Goal: Task Accomplishment & Management: Use online tool/utility

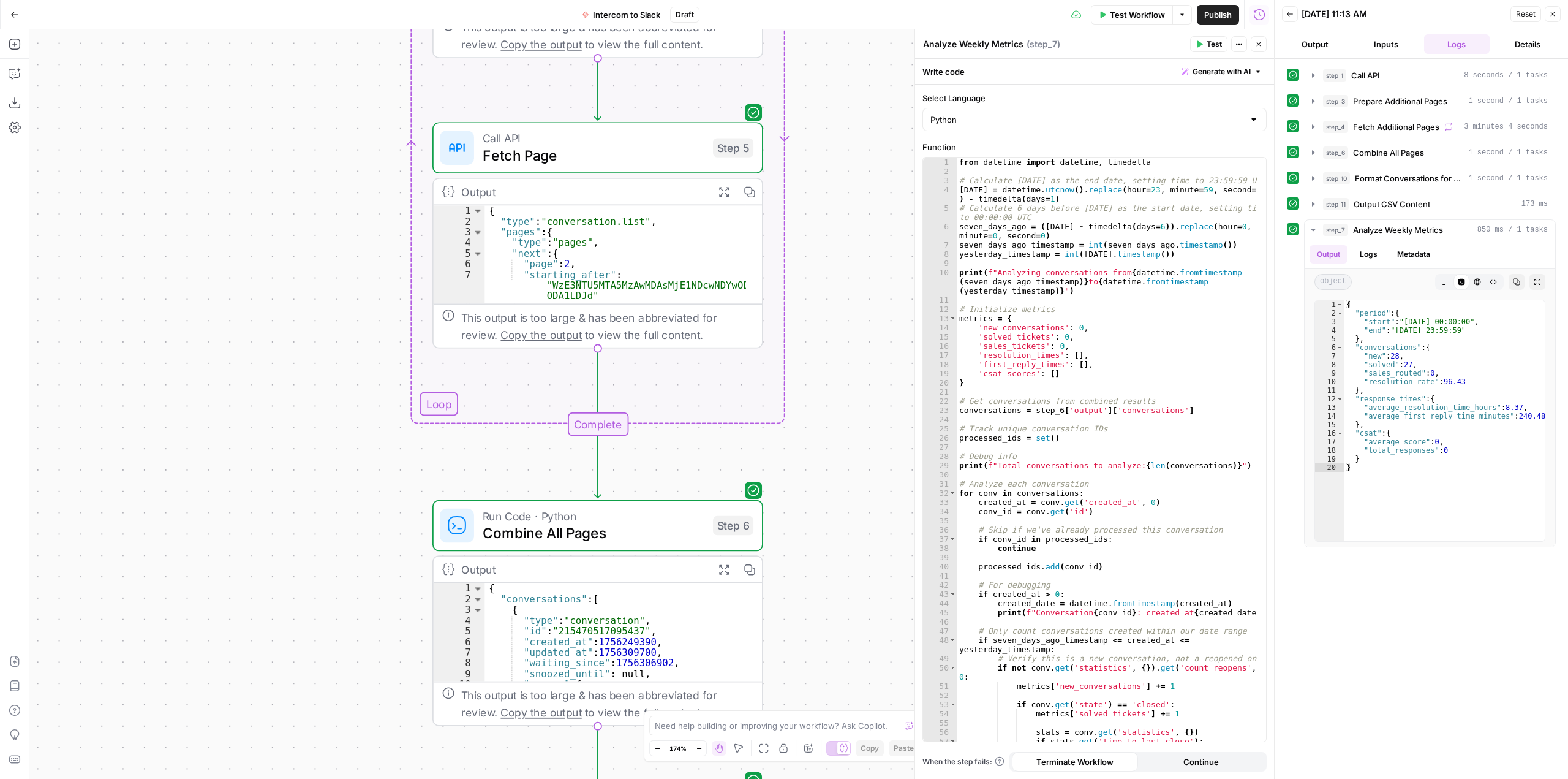
scroll to position [4, 0]
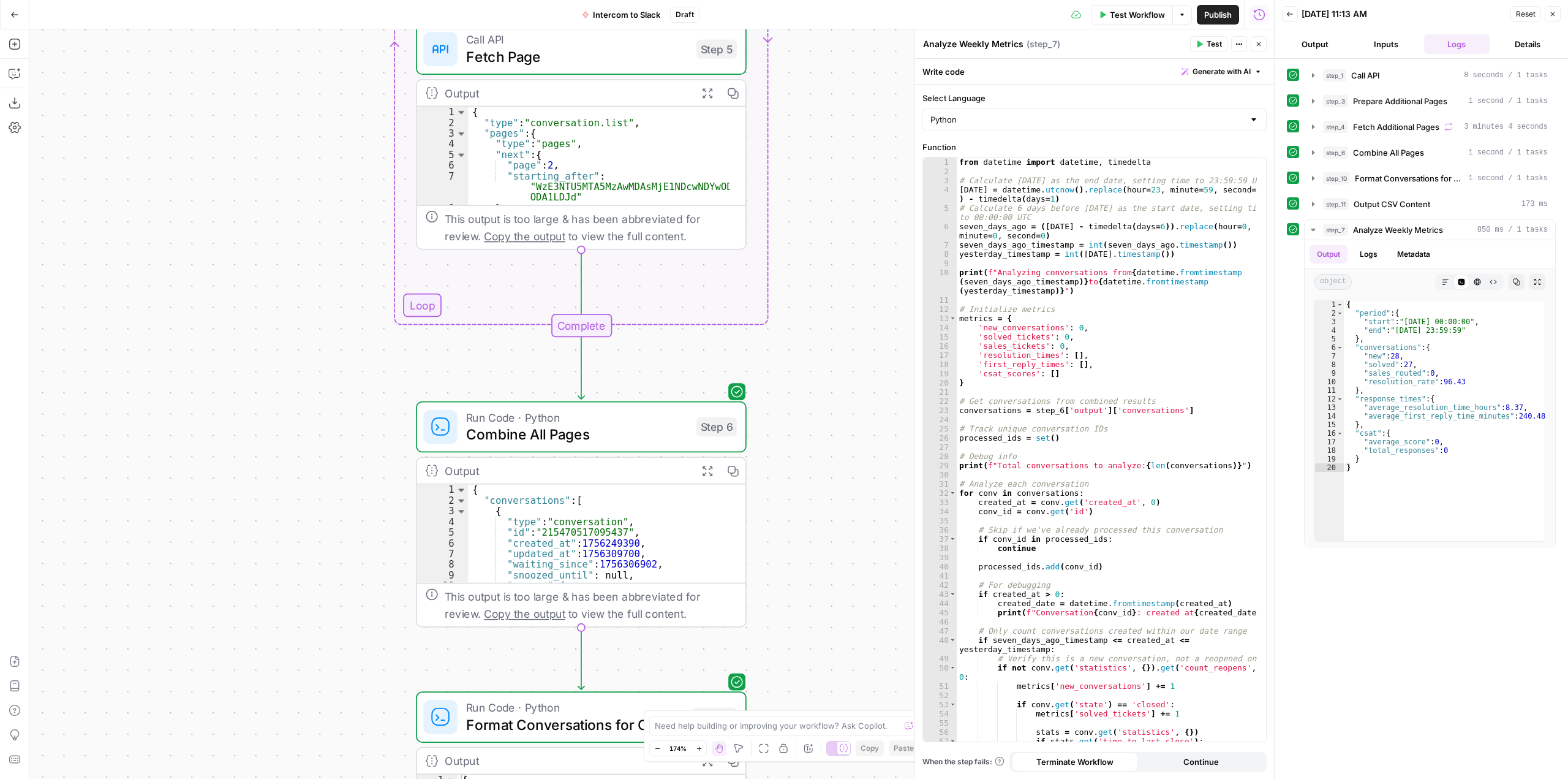
drag, startPoint x: 855, startPoint y: 393, endPoint x: 838, endPoint y: 294, distance: 100.4
click at [838, 294] on div "Workflow Set Inputs Inputs Call API Call API Step 1 Output Expand Output Copy 1…" at bounding box center [652, 404] width 1245 height 750
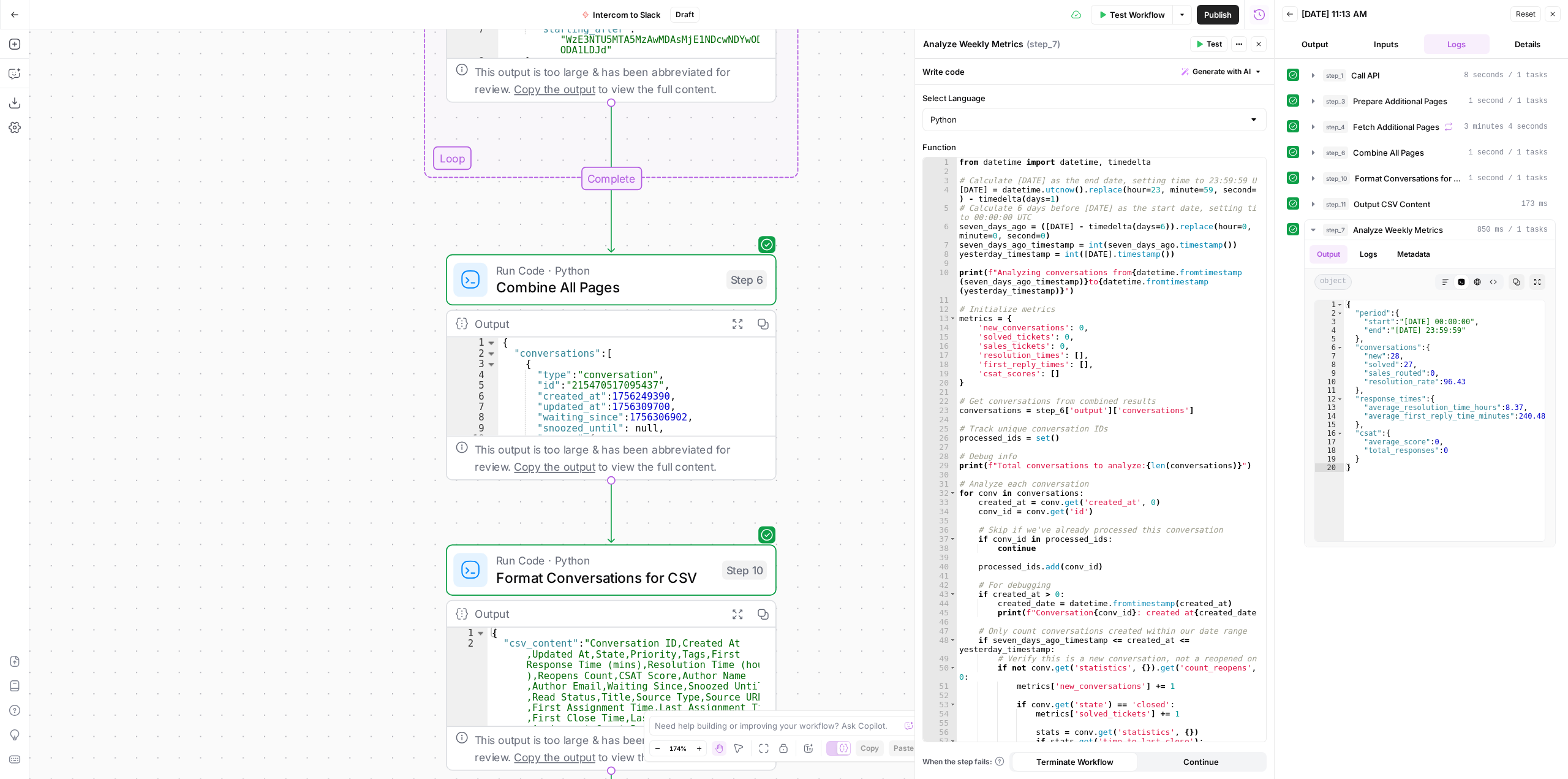
drag, startPoint x: 822, startPoint y: 310, endPoint x: 868, endPoint y: 249, distance: 76.4
click at [868, 249] on div "Workflow Set Inputs Inputs Call API Call API Step 1 Output Expand Output Copy 1…" at bounding box center [652, 404] width 1245 height 750
click at [5, 70] on button "Copilot" at bounding box center [15, 73] width 20 height 20
click at [157, 742] on div "Auto Mode Send" at bounding box center [144, 755] width 194 height 27
type textarea "t"
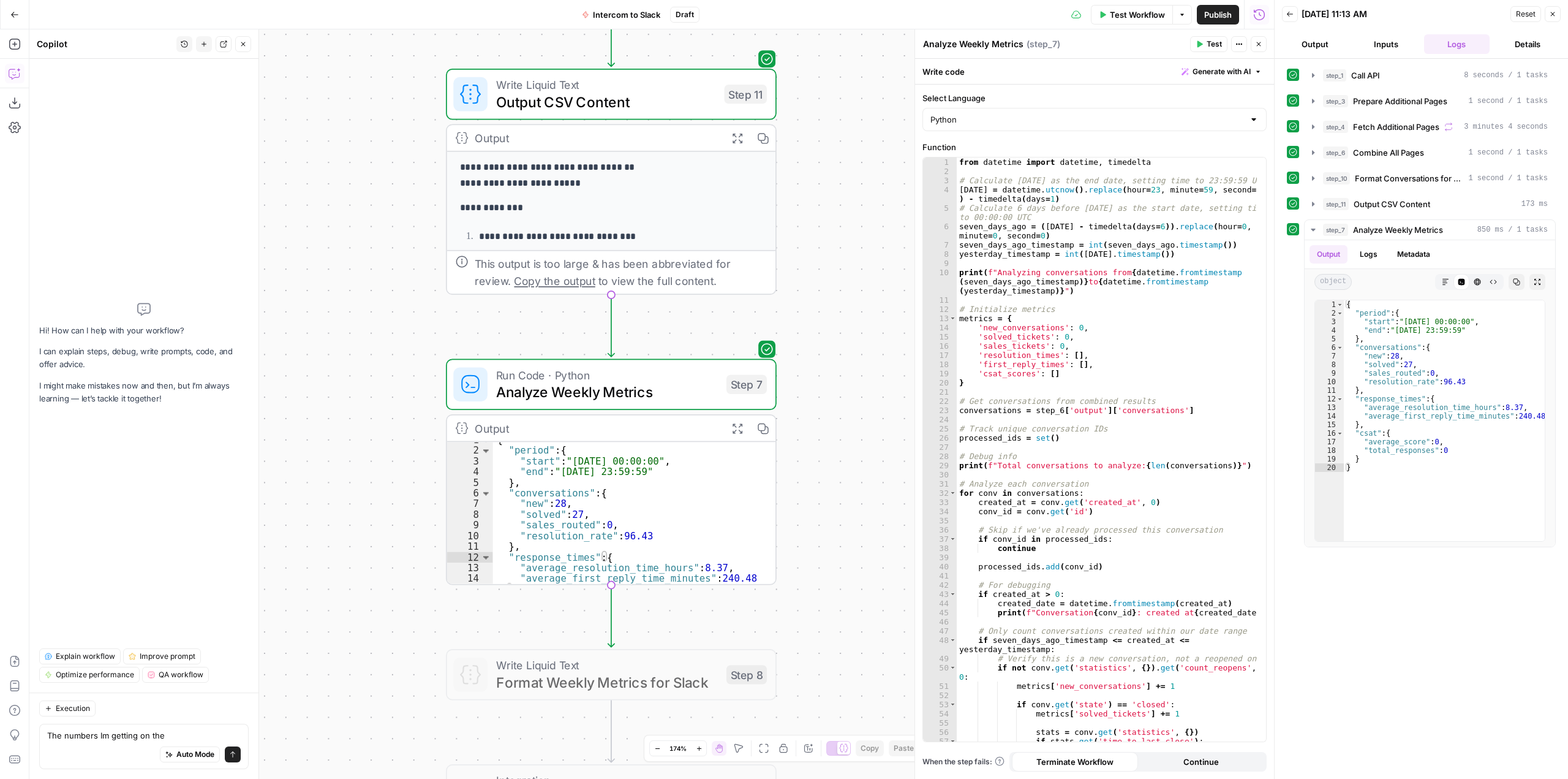
click at [198, 725] on div "The numbers Im getting on the The numbers Im getting on the Auto Mode Send" at bounding box center [144, 746] width 210 height 46
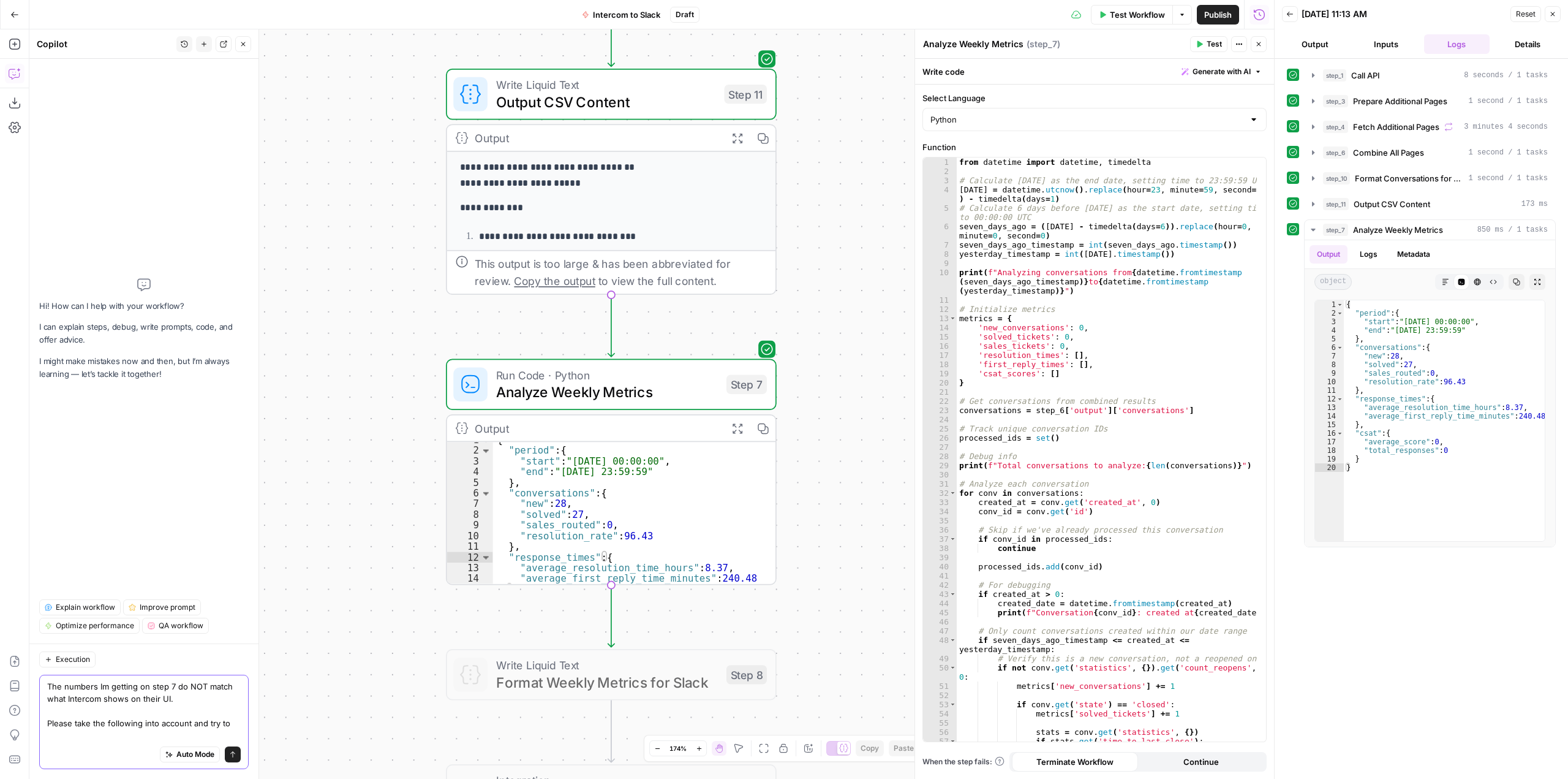
scroll to position [0, 0]
click at [112, 740] on textarea "The numbers Im getting on step 7 do NOT match what Intercom shows on their UI. …" at bounding box center [144, 711] width 194 height 62
click at [108, 751] on div "Auto Mode Send" at bounding box center [144, 755] width 194 height 27
paste textarea "Lor ipsu dolorsi ame conse adip Elitsedd’e Tem inci utlab etdoloremagna aliquae…"
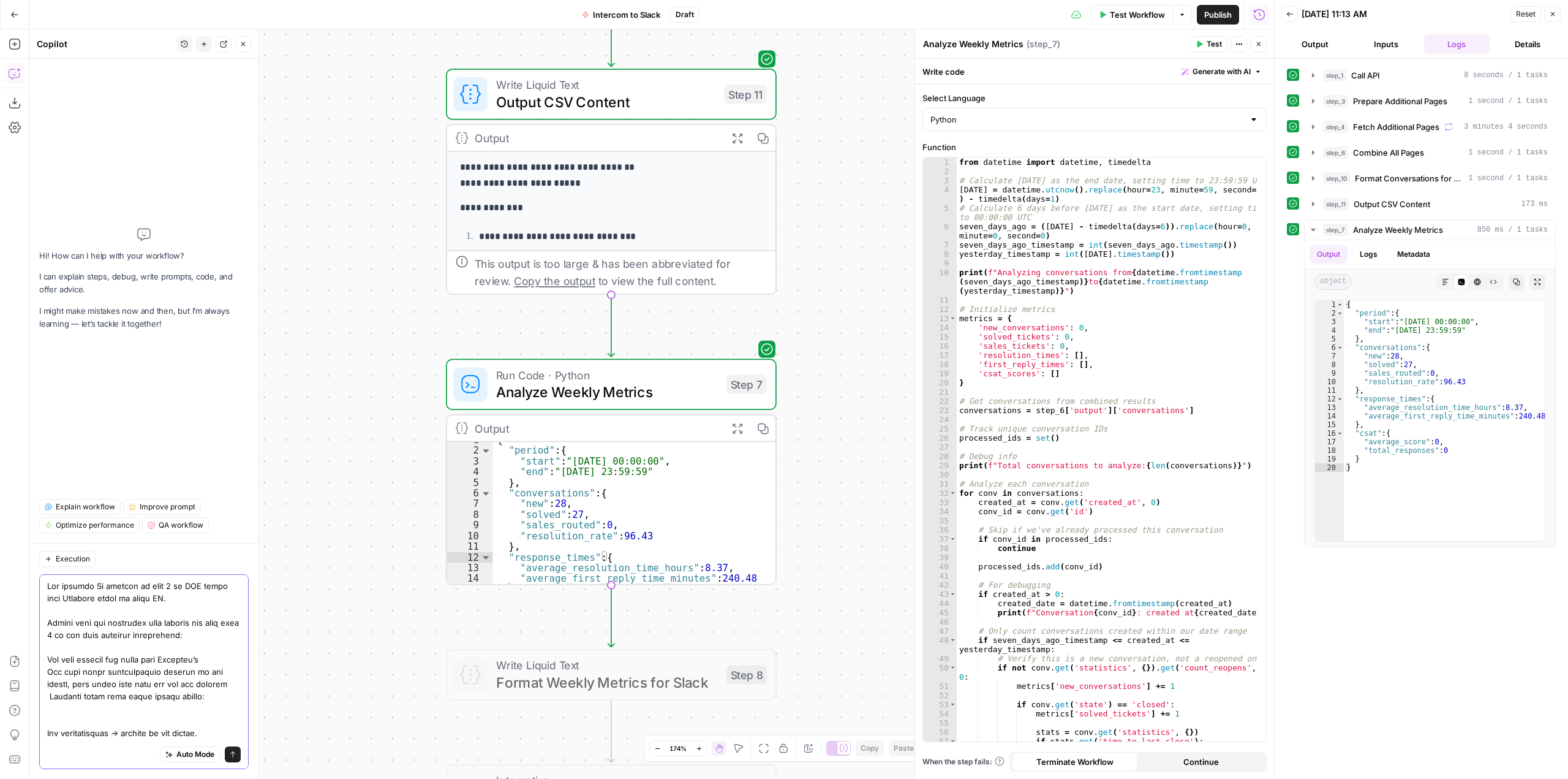
click at [205, 741] on div "Auto Mode Send" at bounding box center [144, 755] width 194 height 27
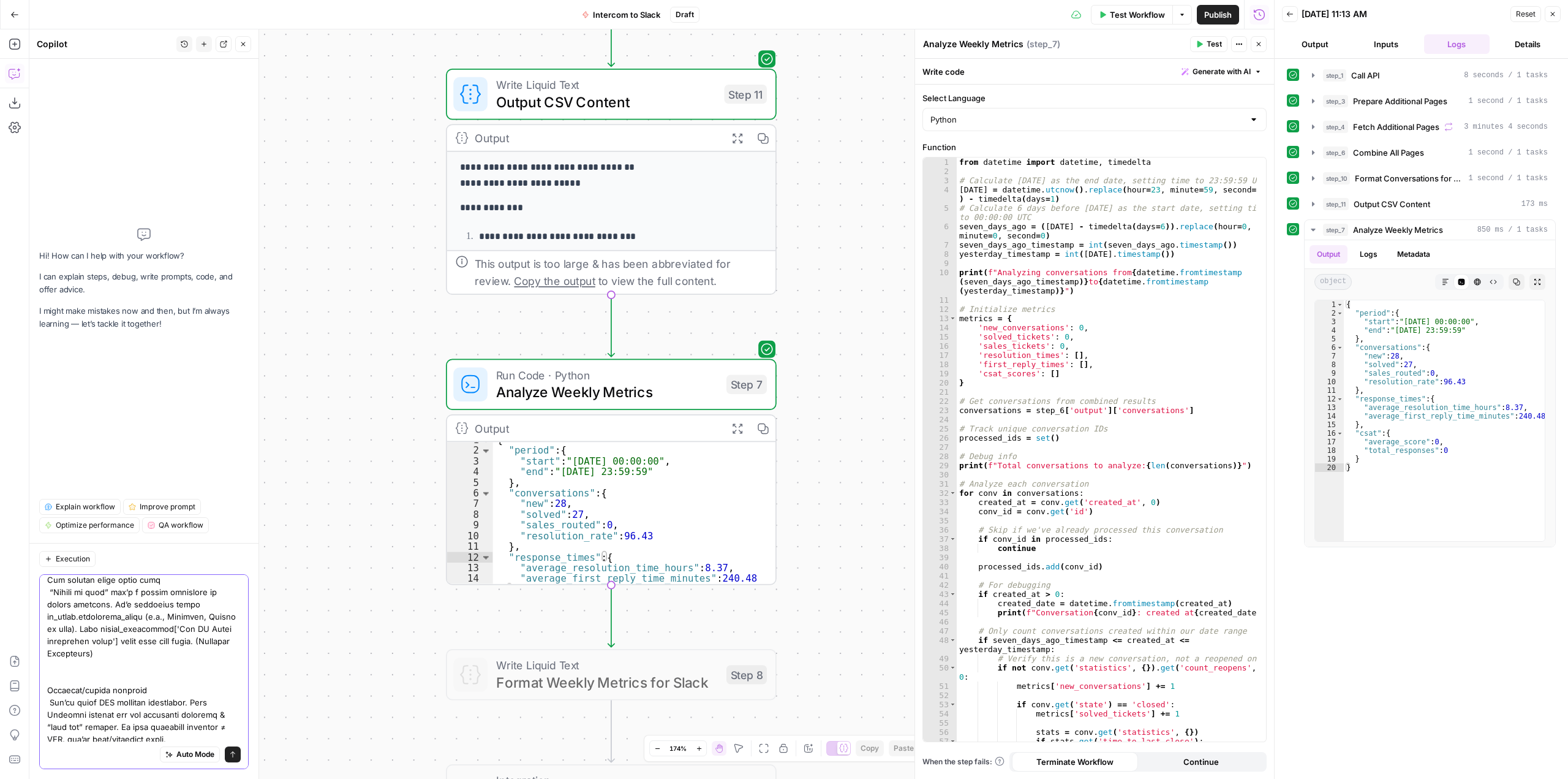
scroll to position [782, 0]
click at [196, 733] on textarea at bounding box center [144, 270] width 194 height 944
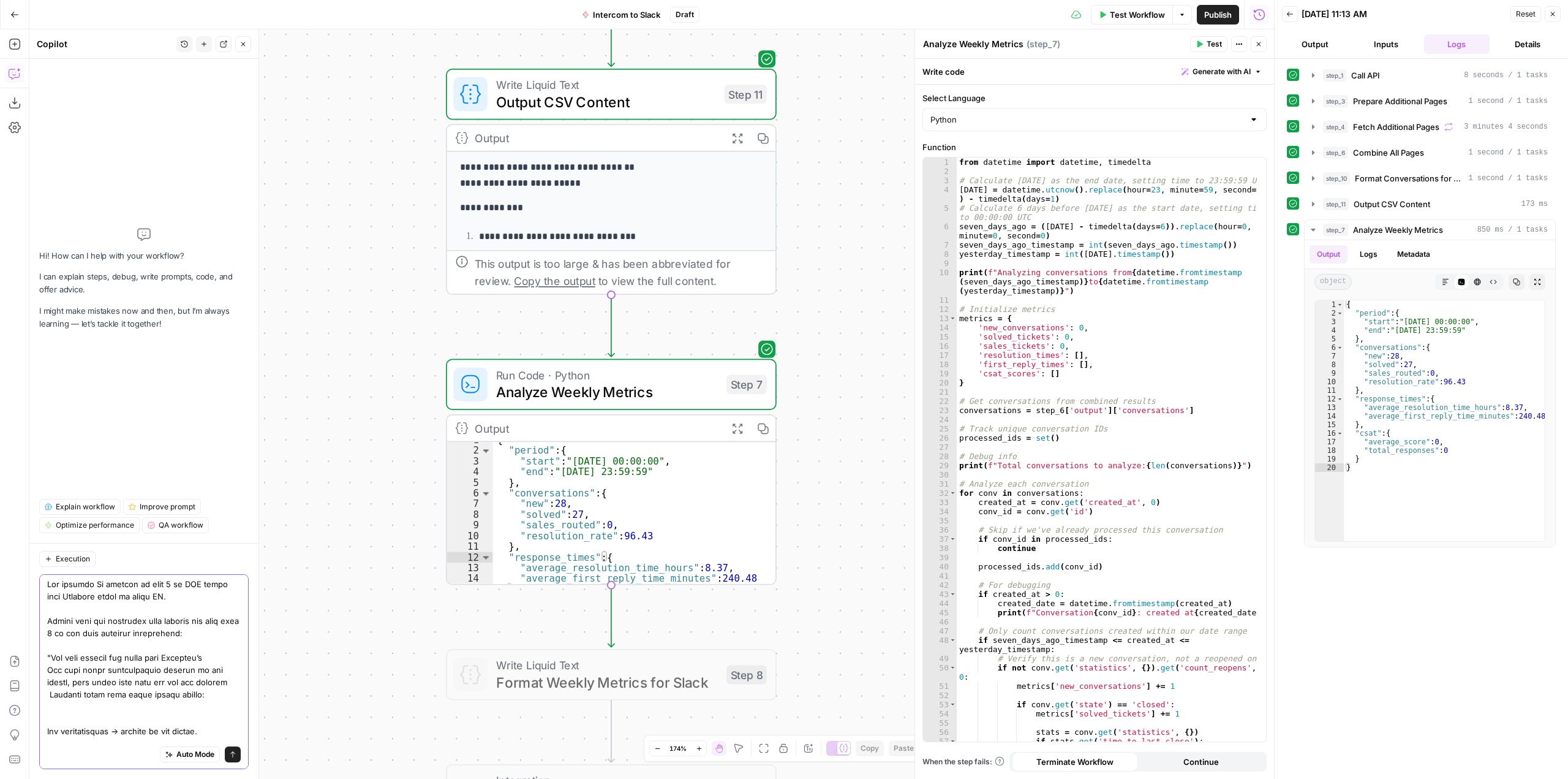
scroll to position [0, 0]
type textarea "Lor ipsumdo Si ametcon ad elit 8 se DOE tempo inci Utlabore etdol ma aliqu EN. …"
click at [229, 751] on icon "submit" at bounding box center [232, 754] width 7 height 7
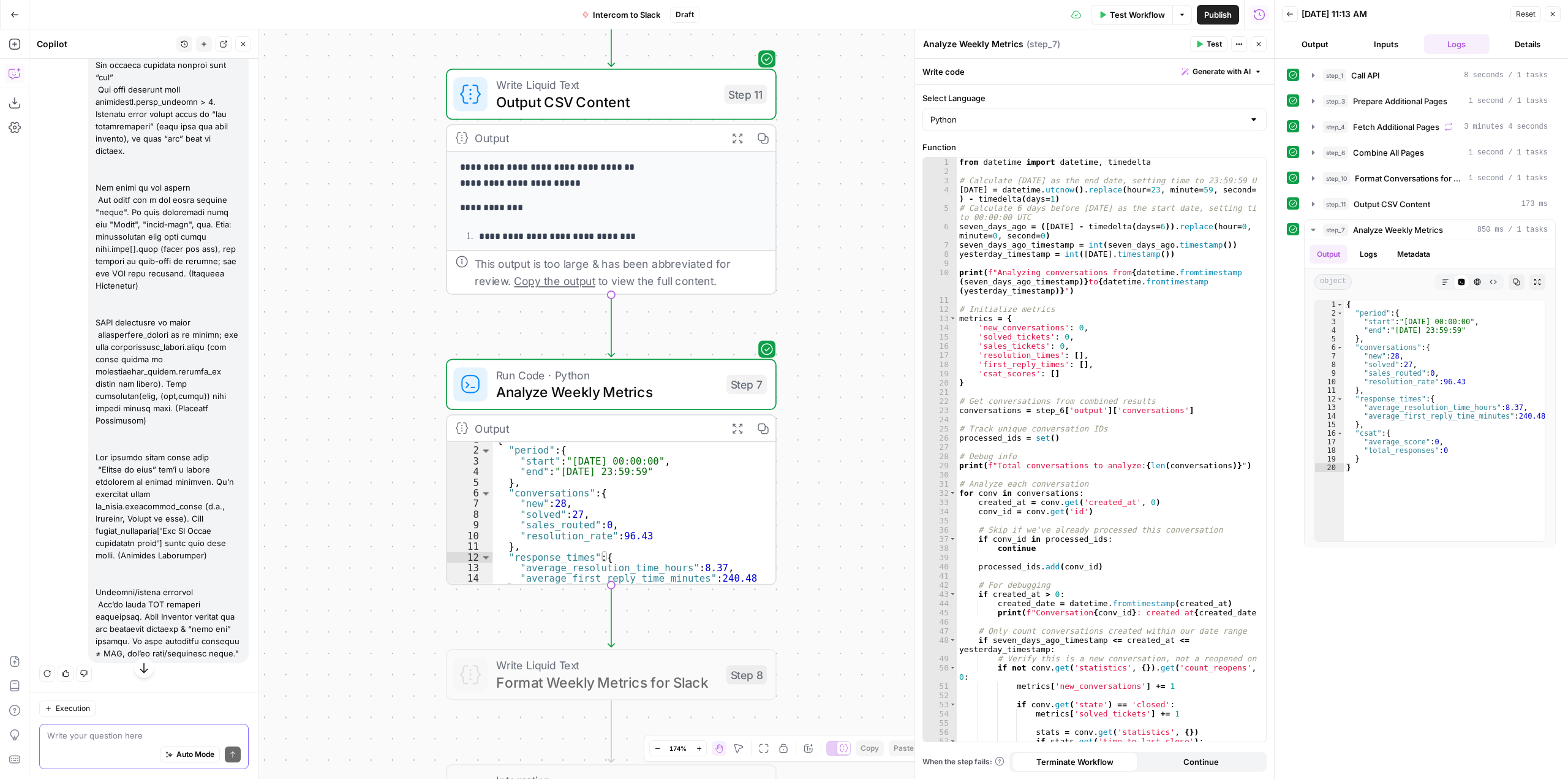
scroll to position [726, 0]
drag, startPoint x: 97, startPoint y: 167, endPoint x: 222, endPoint y: 661, distance: 509.6
click at [222, 661] on div at bounding box center [169, 46] width 160 height 1233
copy div "Lor ipsumdo Si ametcon ad elit 8 se DOE tempo inci Utlabore etdol ma aliqu EN. …"
click at [20, 10] on button "Go Back" at bounding box center [15, 15] width 22 height 22
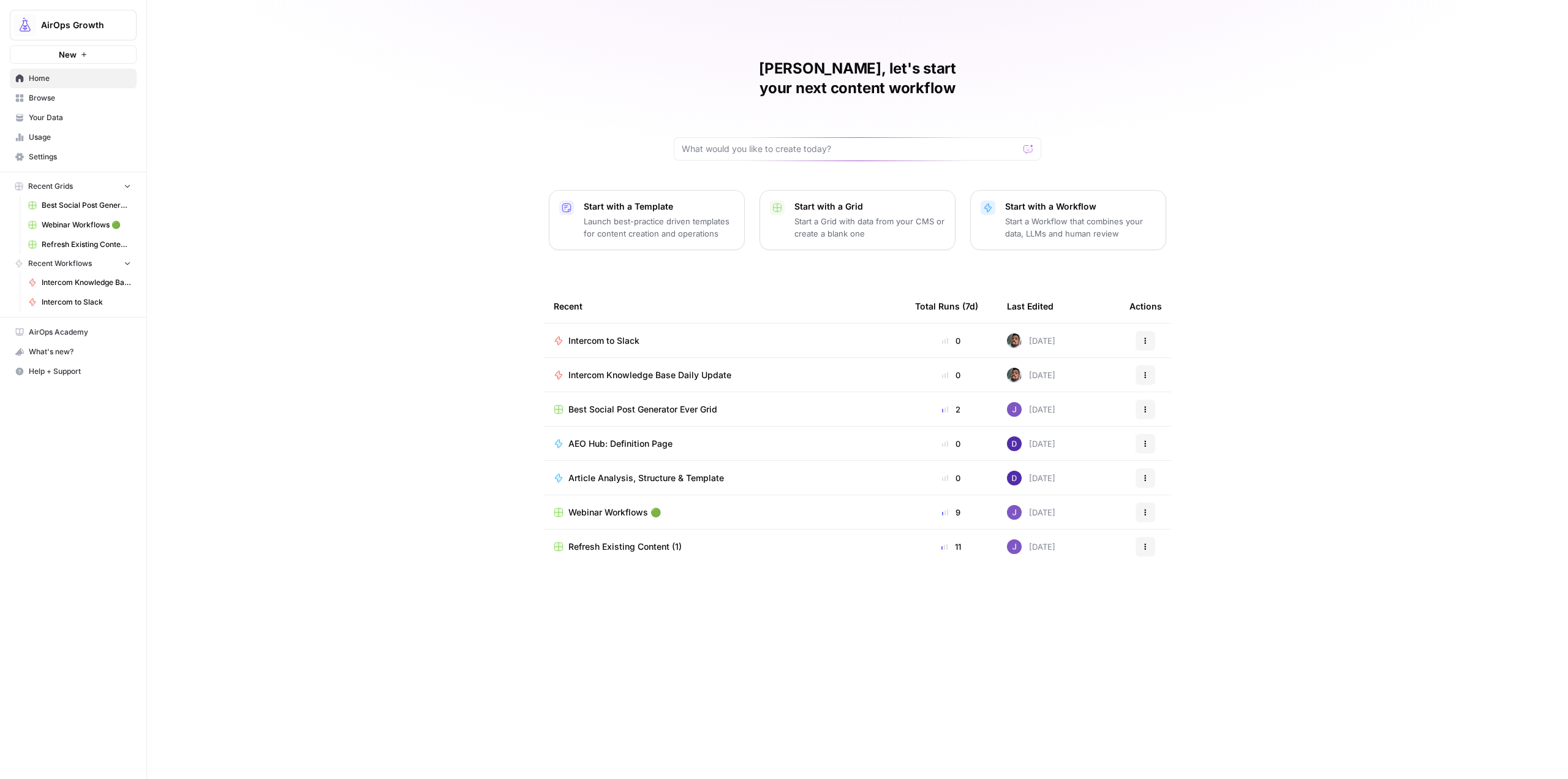
click at [629, 335] on span "Intercom to Slack" at bounding box center [604, 340] width 71 height 12
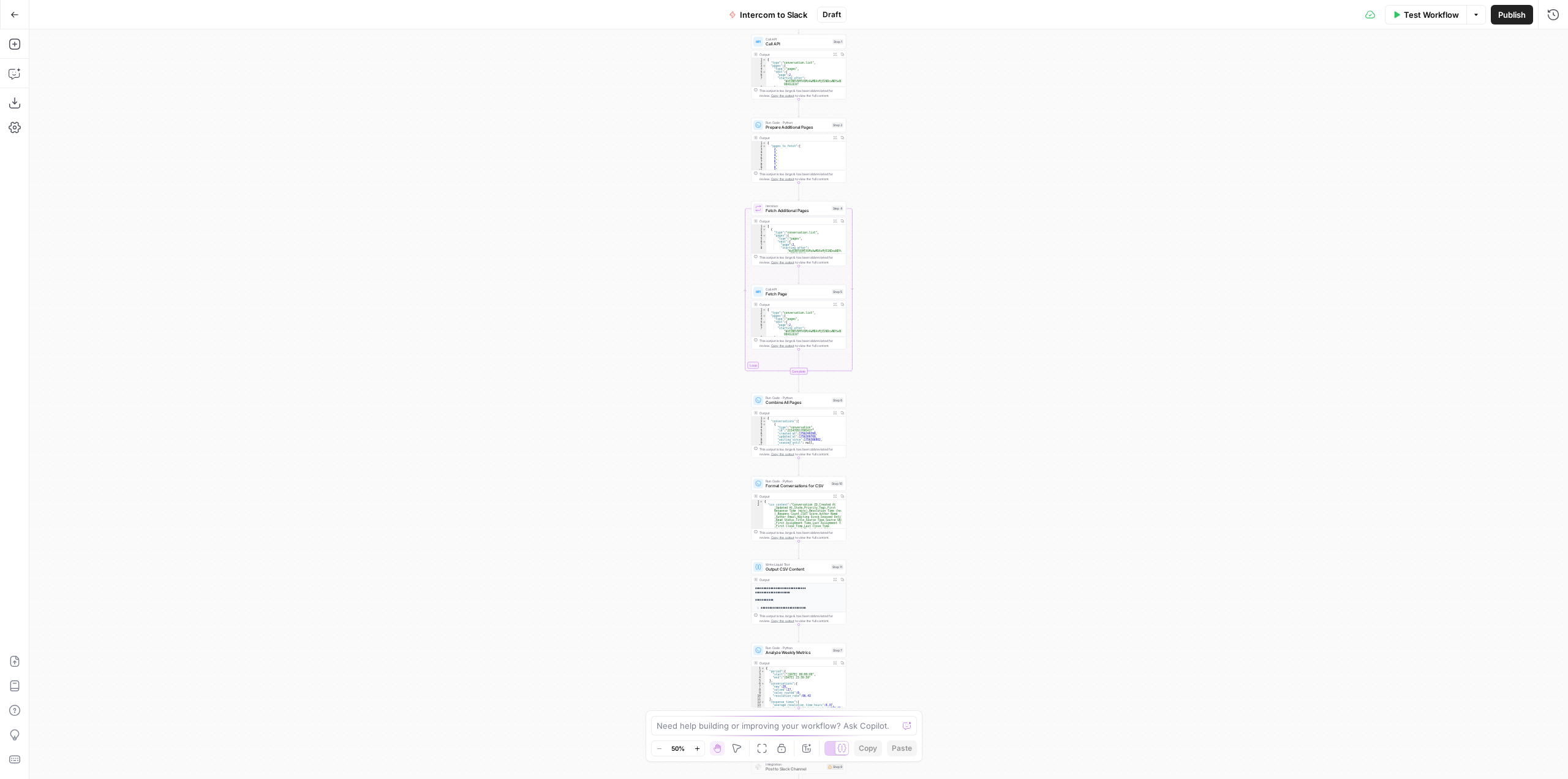
drag, startPoint x: 992, startPoint y: 326, endPoint x: 937, endPoint y: 324, distance: 55.0
click at [860, 310] on div "Workflow Set Inputs Inputs Call API Call API Step 1 Output Expand Output Copy 1…" at bounding box center [799, 404] width 1539 height 750
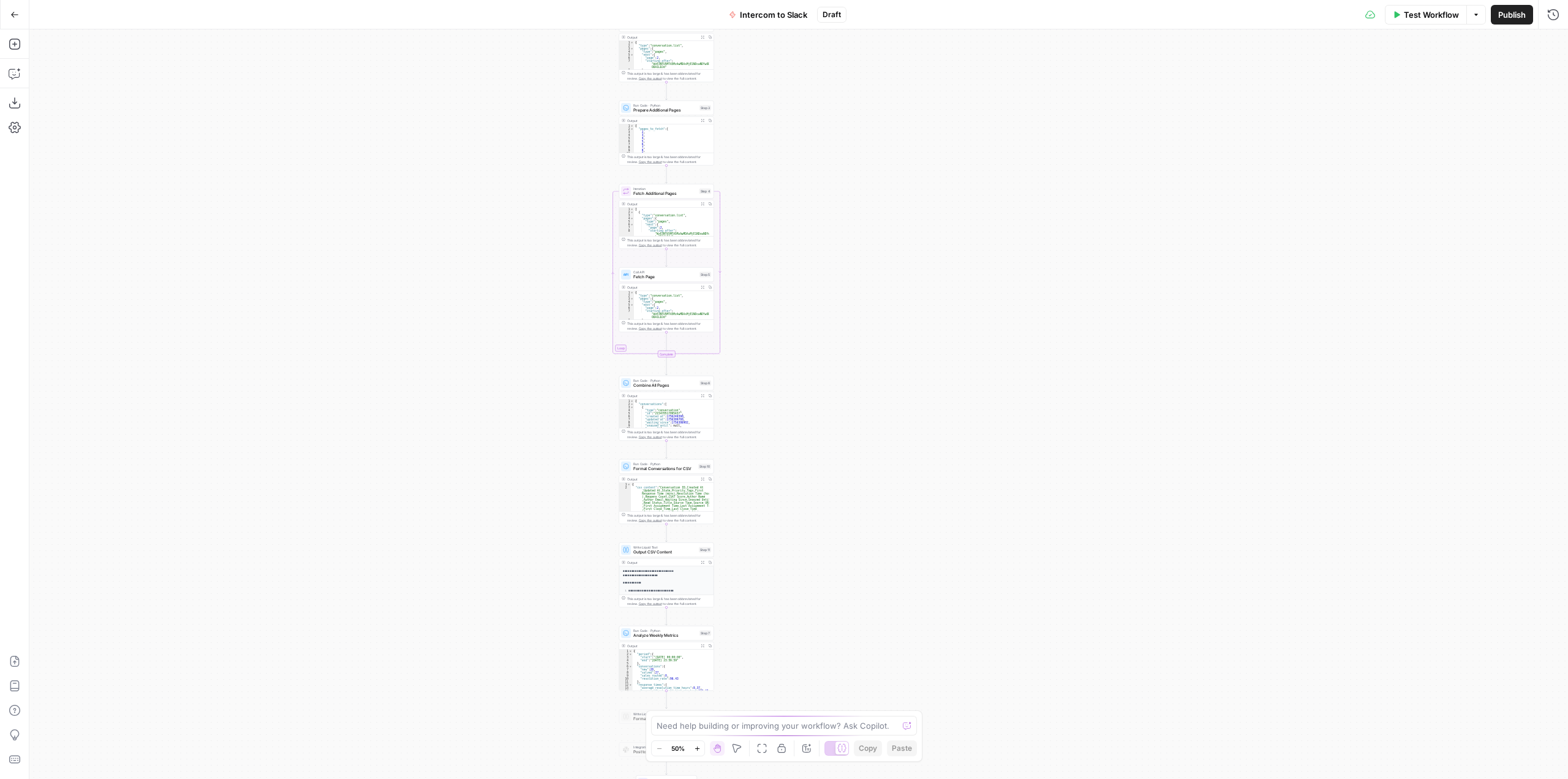
click at [1092, 330] on div "Workflow Set Inputs Inputs Call API Call API Step 1 Output Expand Output Copy 1…" at bounding box center [799, 404] width 1539 height 750
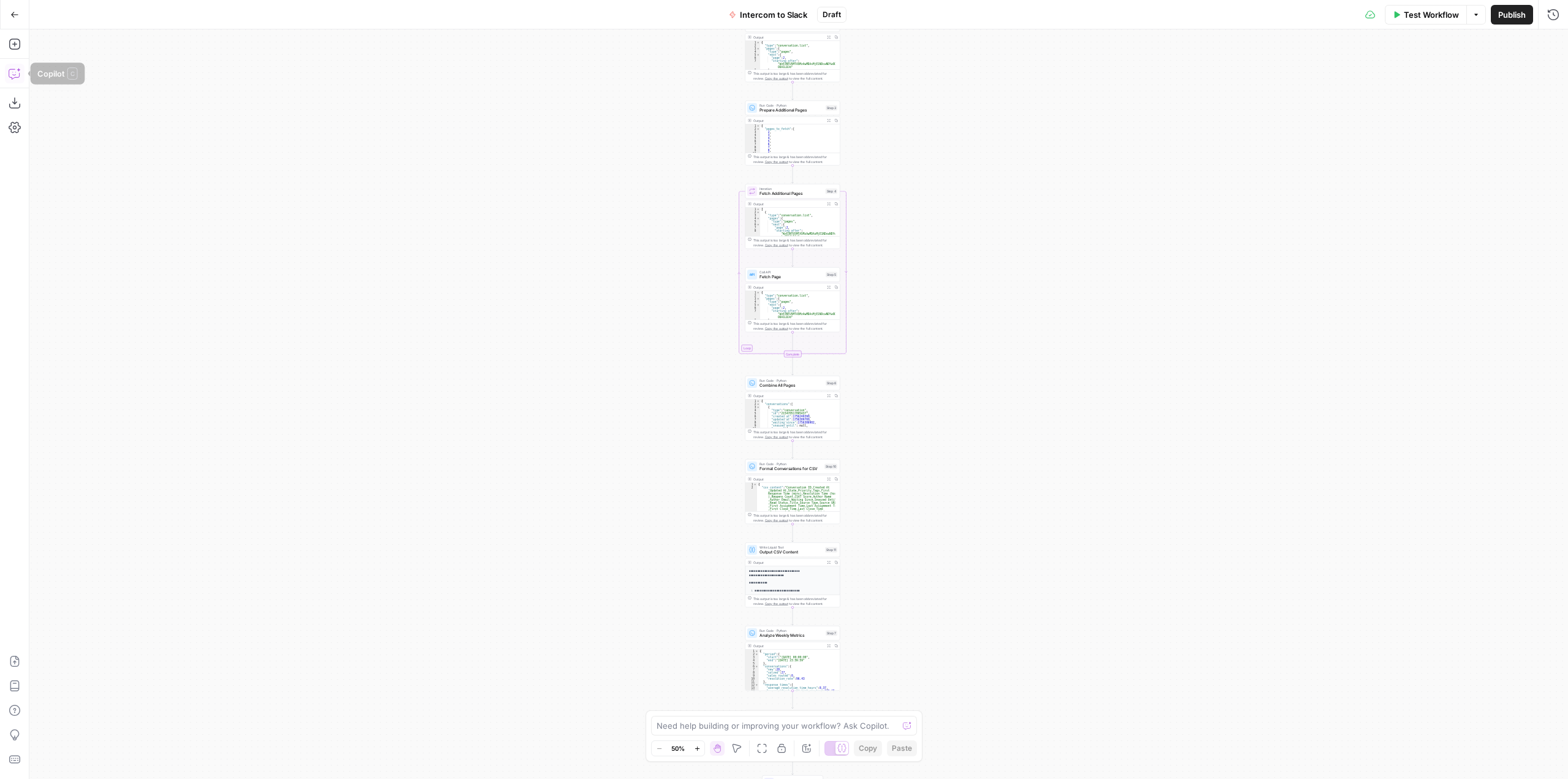
click at [17, 78] on icon "button" at bounding box center [14, 73] width 12 height 12
click at [192, 732] on textarea at bounding box center [144, 735] width 194 height 12
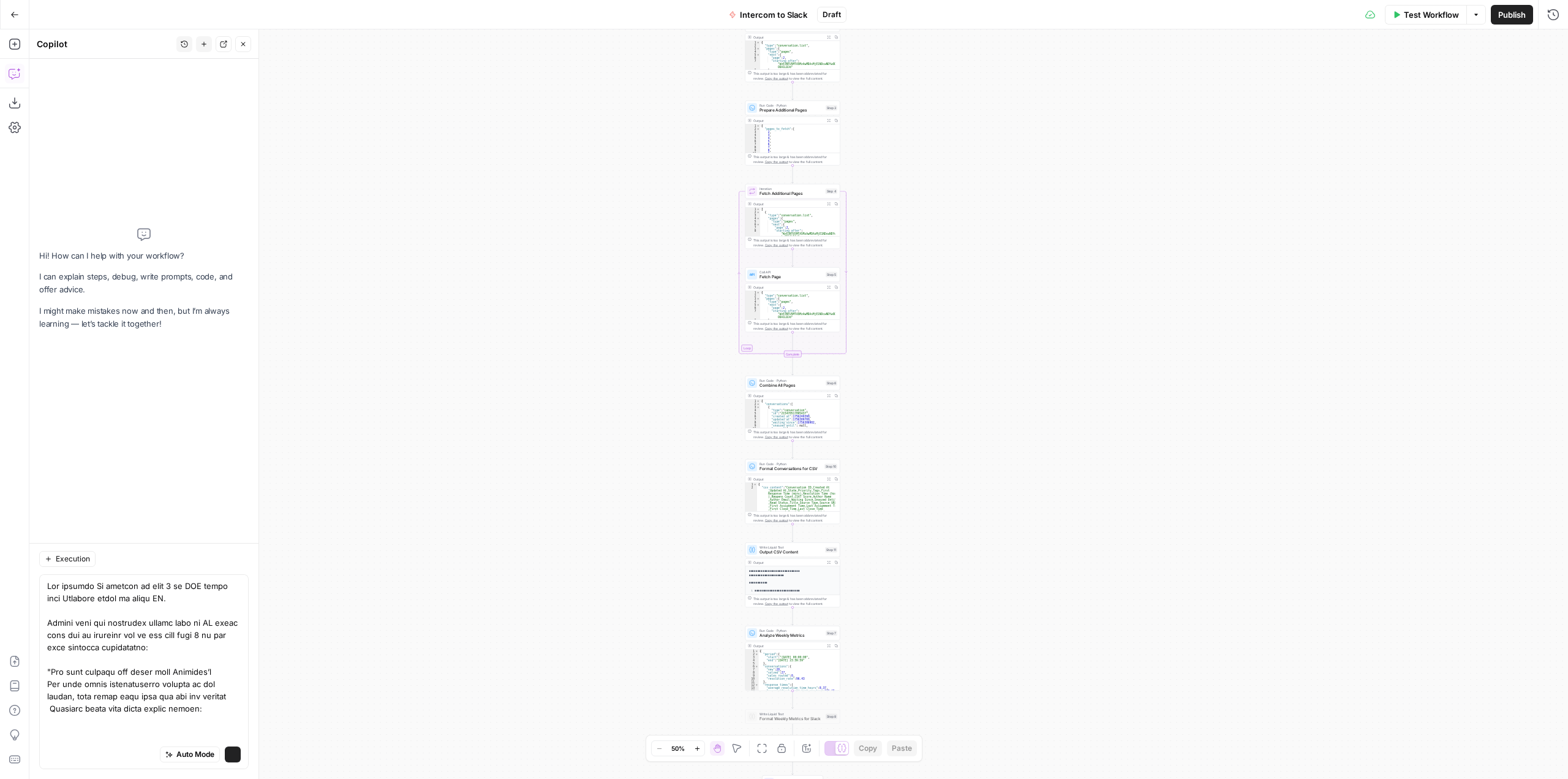
scroll to position [767, 0]
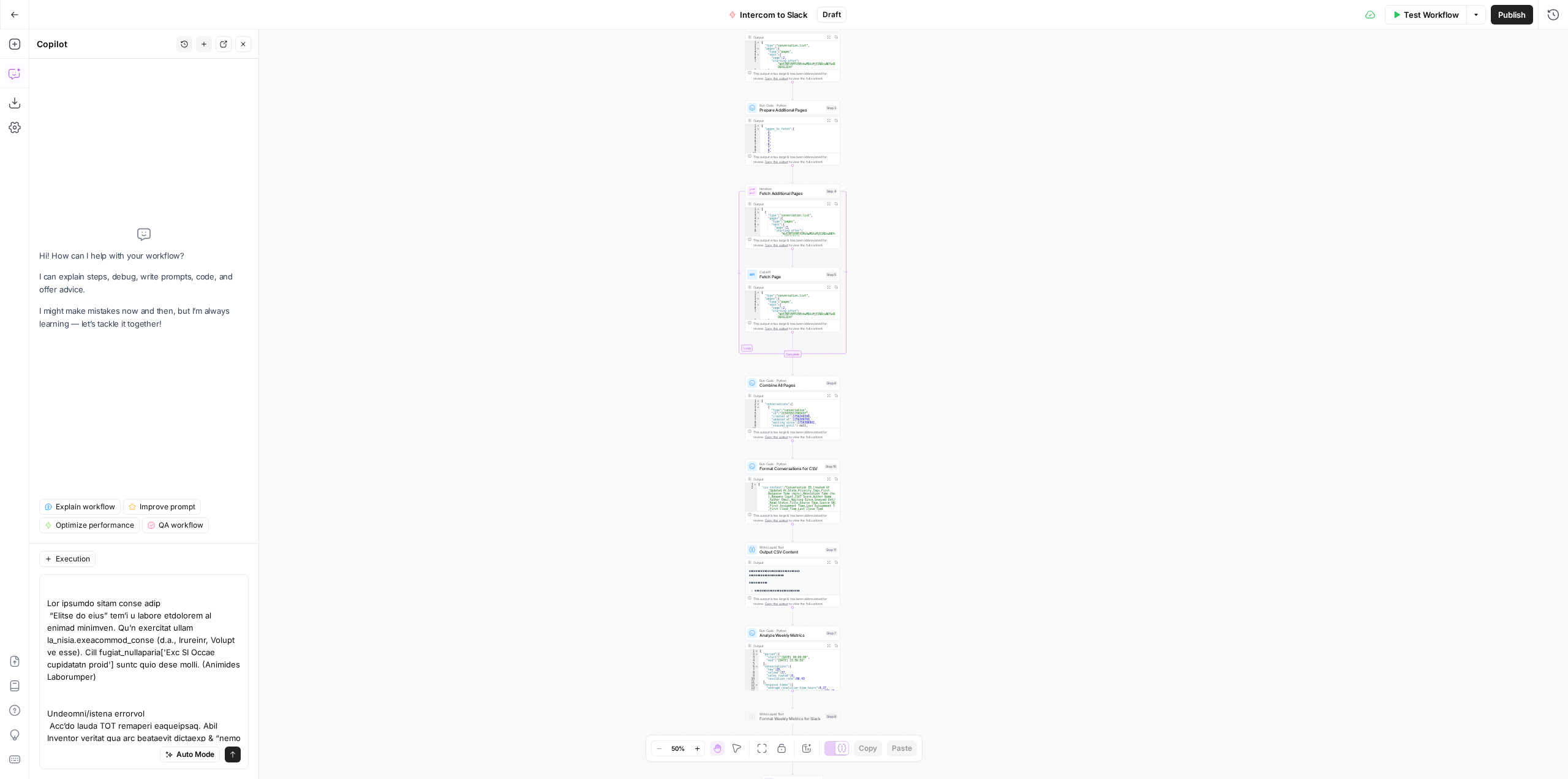
type textarea "Lor ipsumdo Si ametcon ad elit 8 se DOE tempo inci Utlabore etdol ma aliqu EN. …"
click at [229, 751] on icon "submit" at bounding box center [232, 754] width 7 height 7
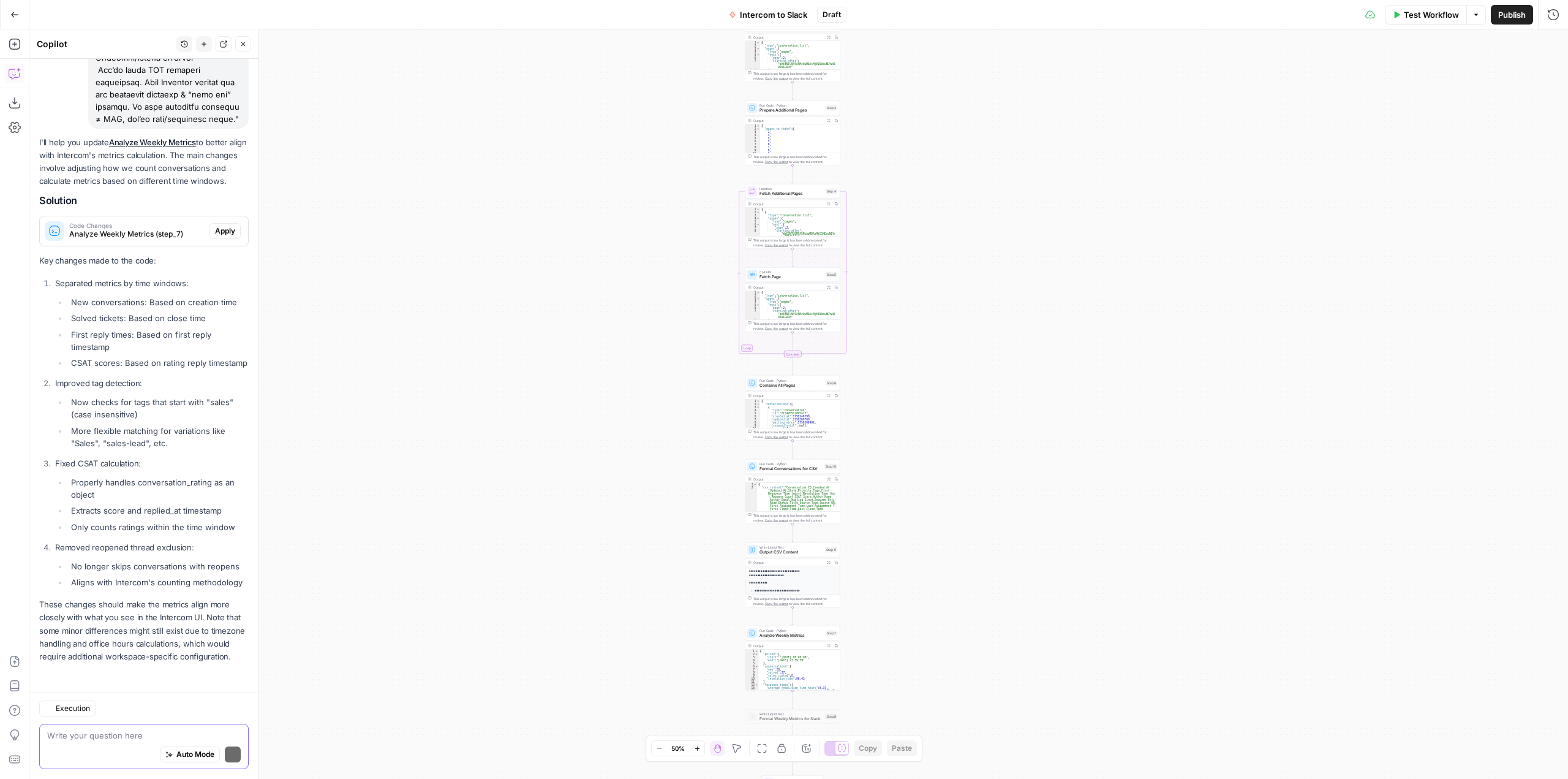
scroll to position [1311, 0]
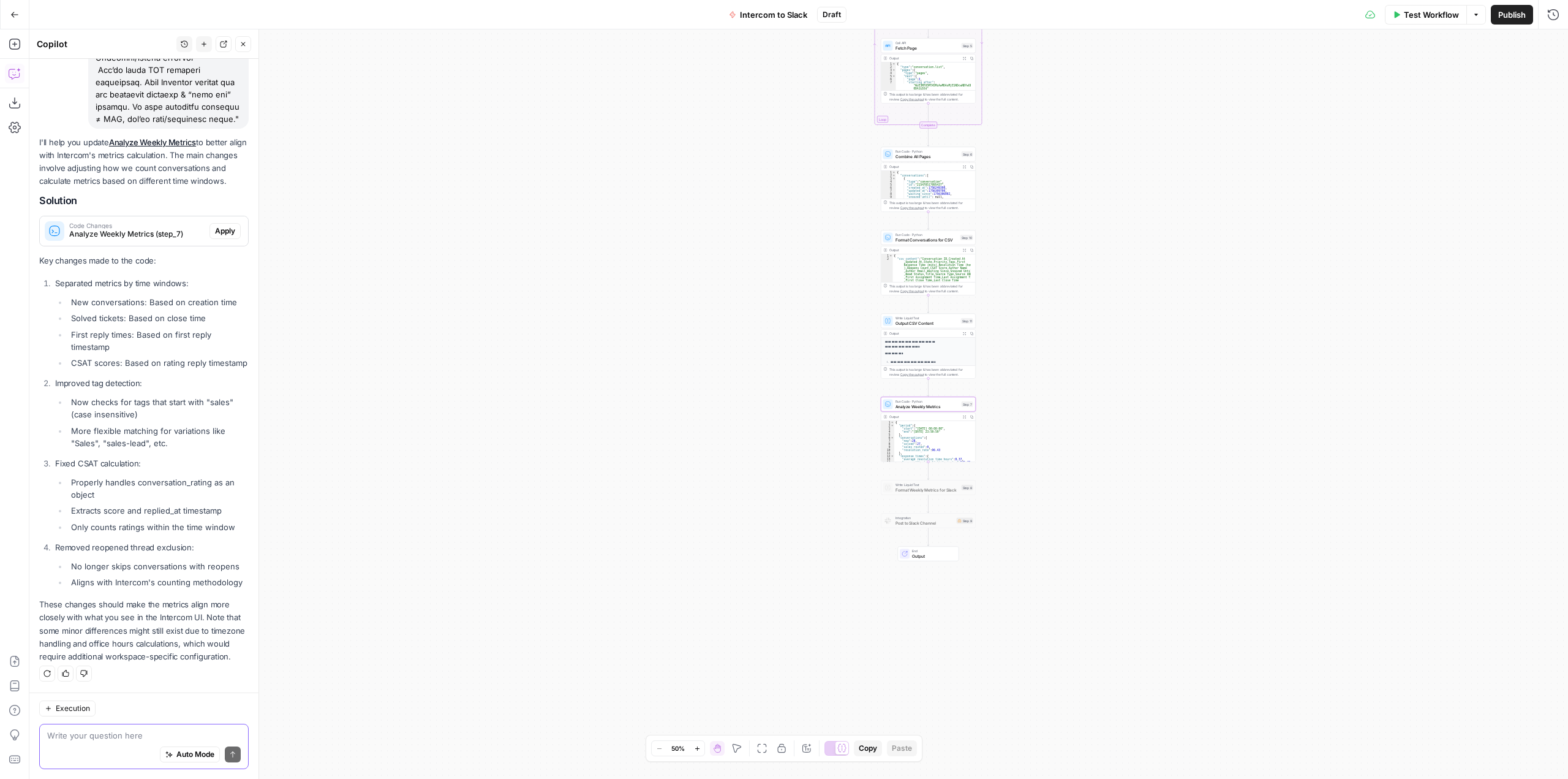
click at [215, 226] on span "Apply" at bounding box center [225, 231] width 21 height 11
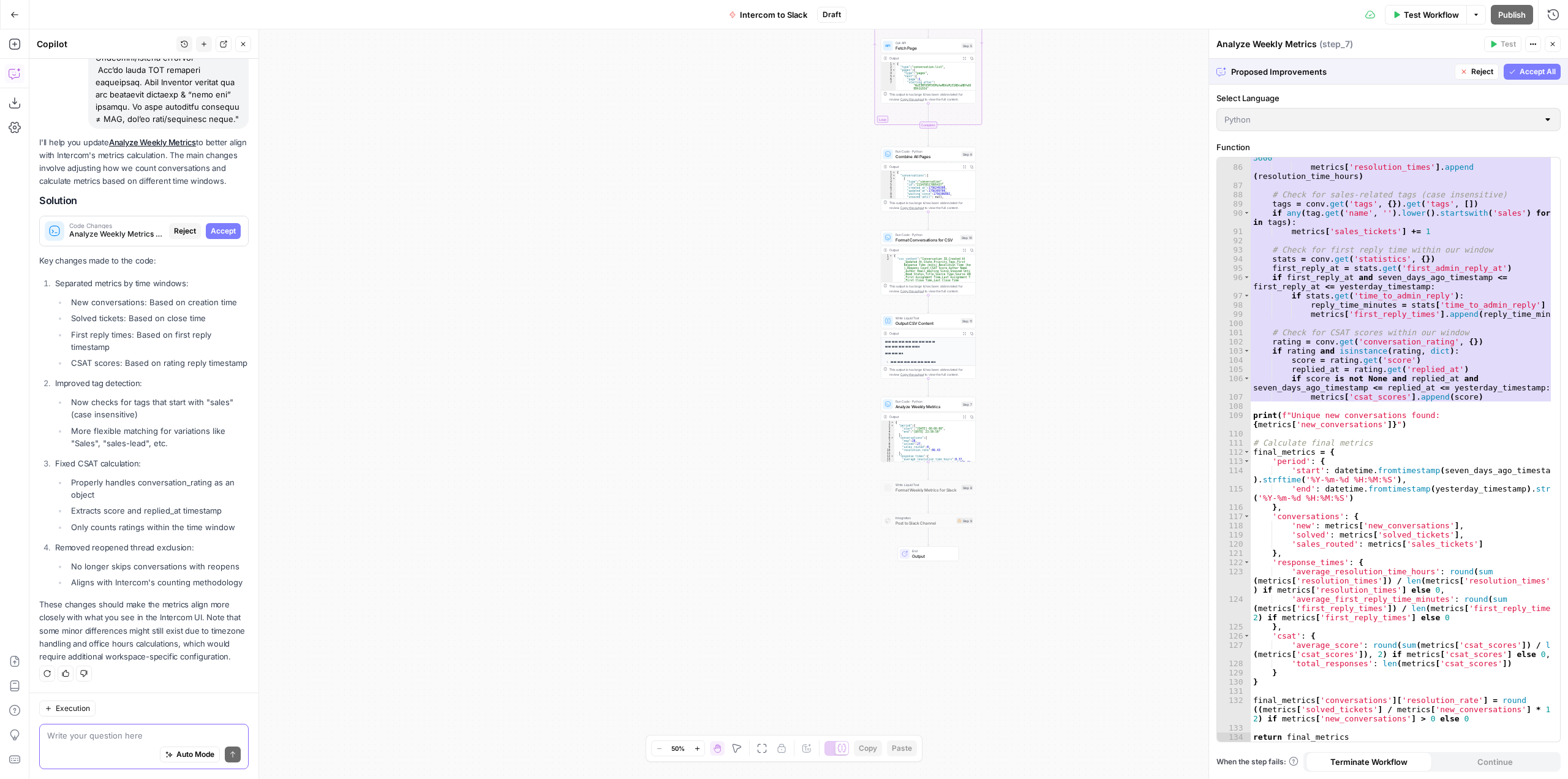
scroll to position [923, 0]
click at [1540, 69] on span "Accept All" at bounding box center [1538, 71] width 36 height 11
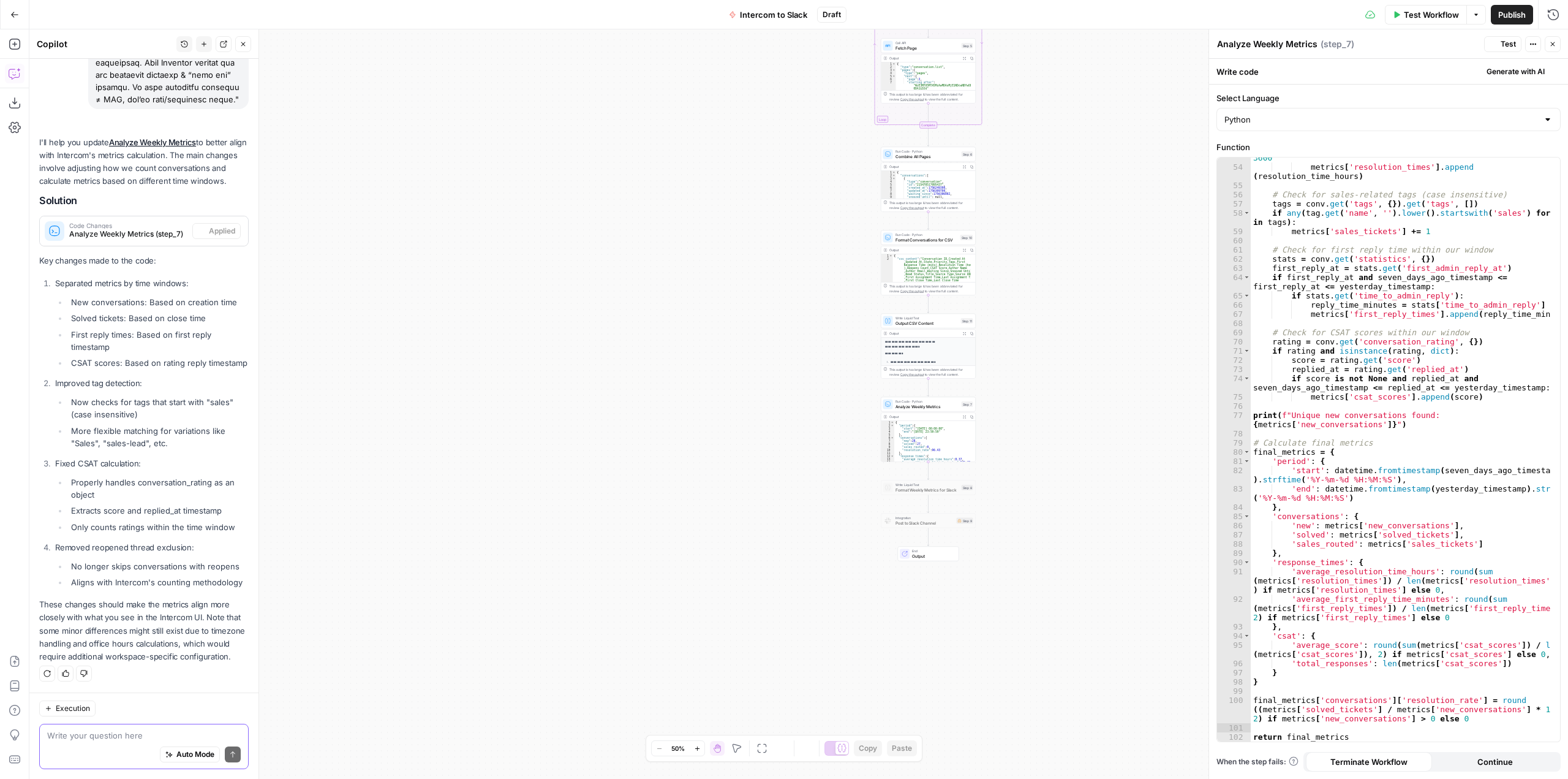
scroll to position [556, 0]
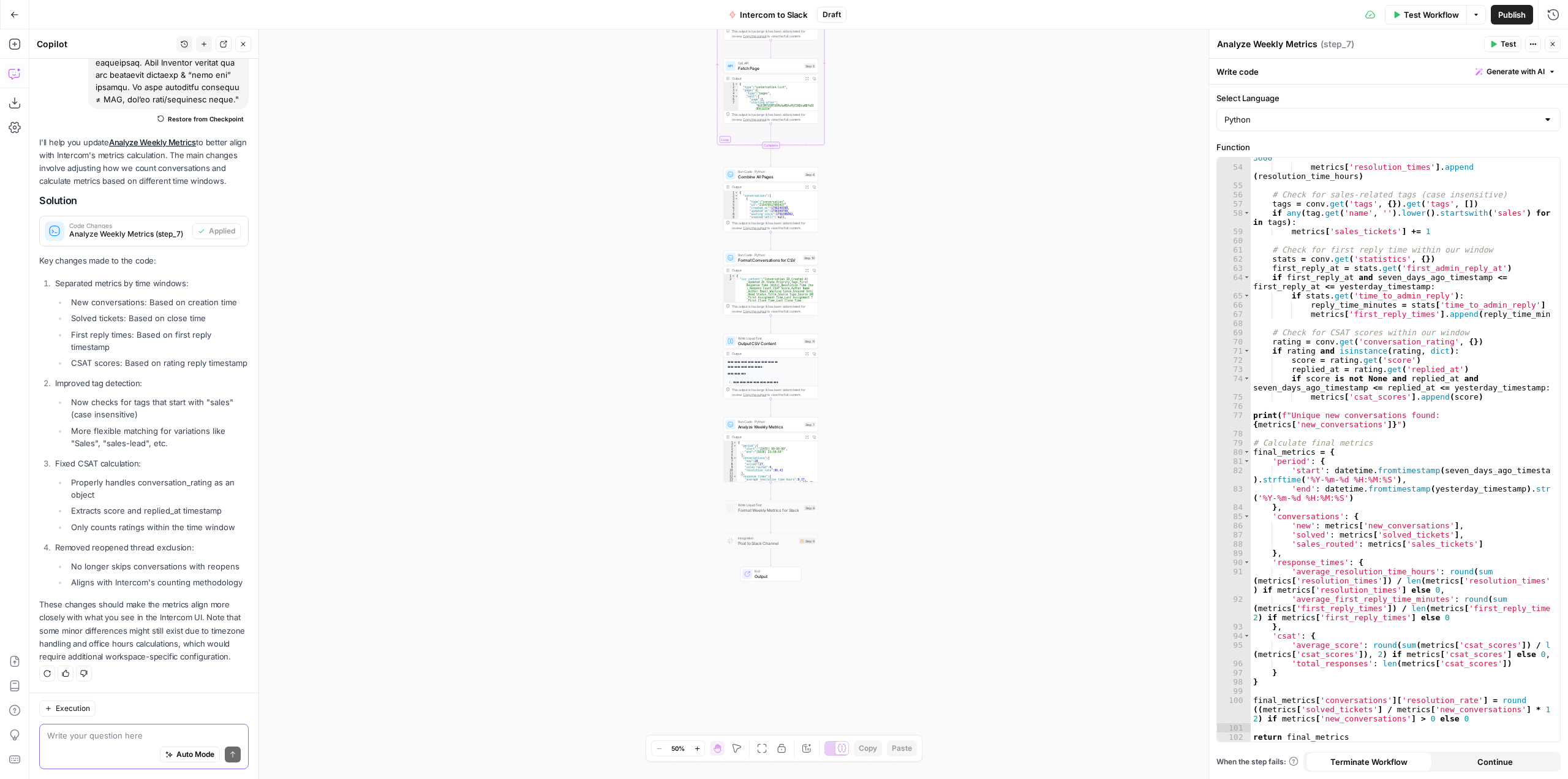
drag, startPoint x: 1049, startPoint y: 539, endPoint x: 892, endPoint y: 559, distance: 158.3
click at [892, 559] on div "Workflow Set Inputs Inputs Call API Call API Step 1 Output Expand Output Copy 1…" at bounding box center [799, 404] width 1539 height 750
click at [969, 564] on div "Workflow Set Inputs Inputs Call API Call API Step 1 Output Expand Output Copy 1…" at bounding box center [799, 404] width 1539 height 750
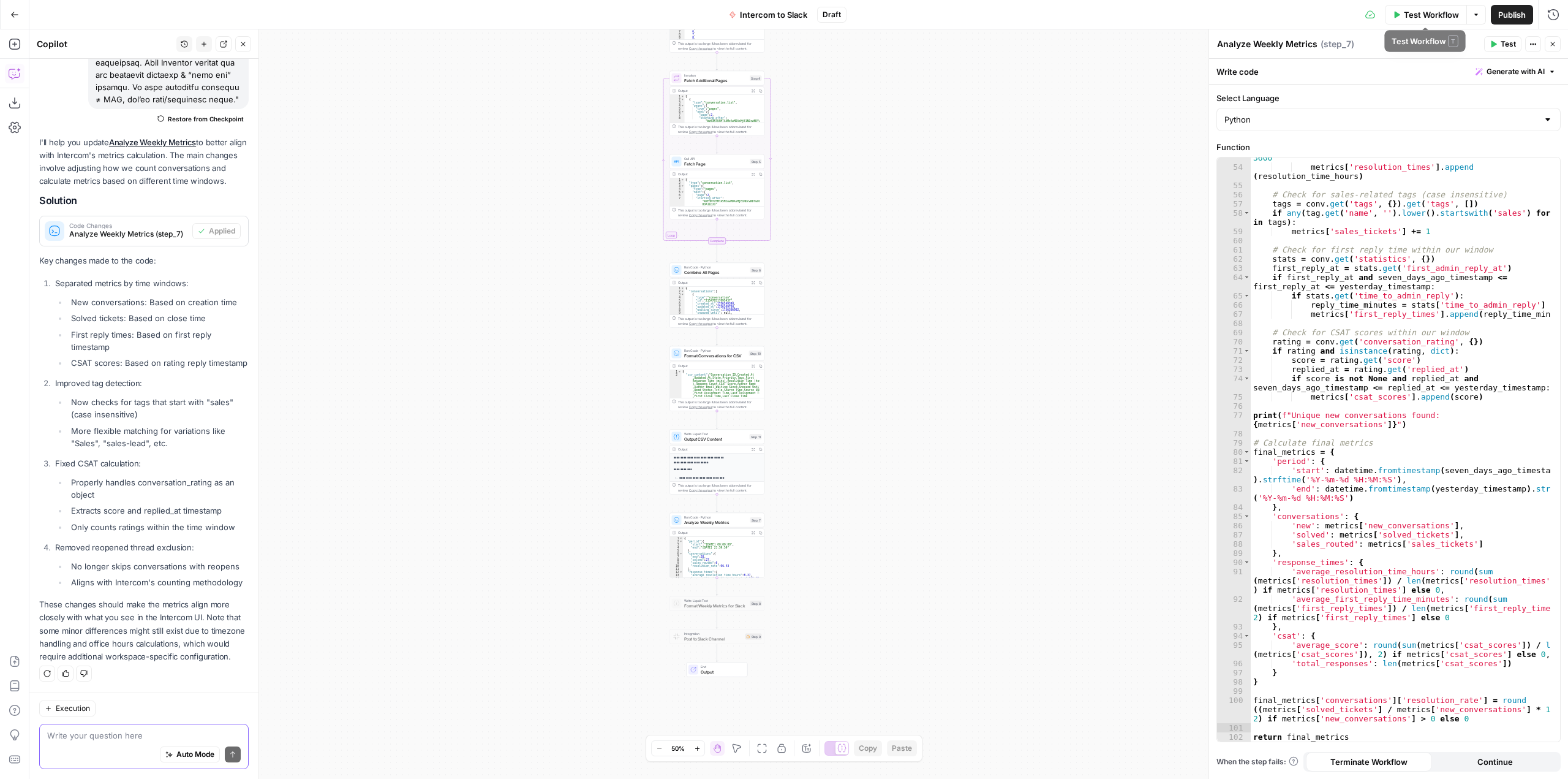
click at [1444, 14] on span "Test Workflow" at bounding box center [1431, 14] width 55 height 12
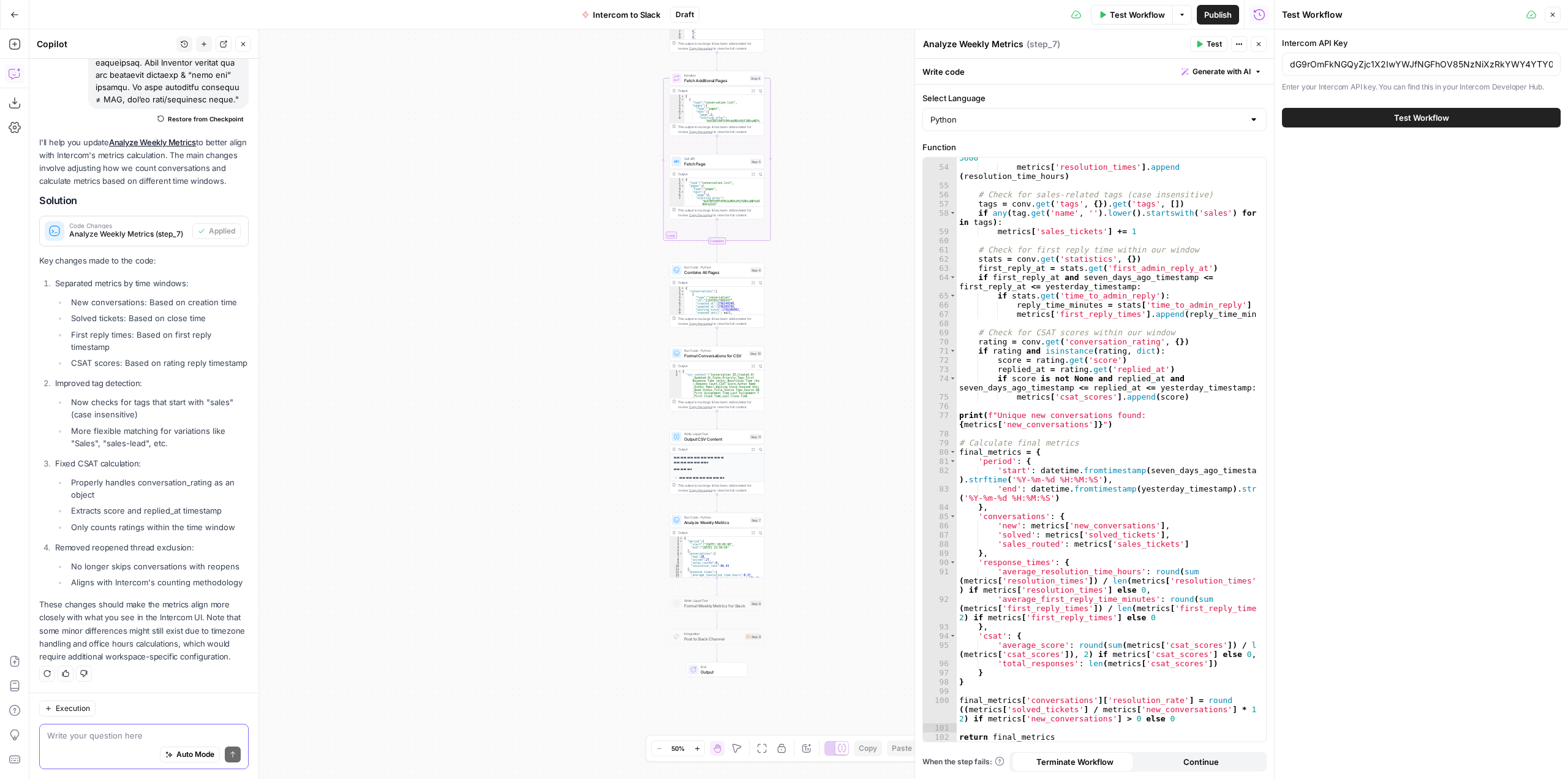
scroll to position [1331, 0]
click at [1381, 113] on button "Test Workflow" at bounding box center [1421, 117] width 279 height 20
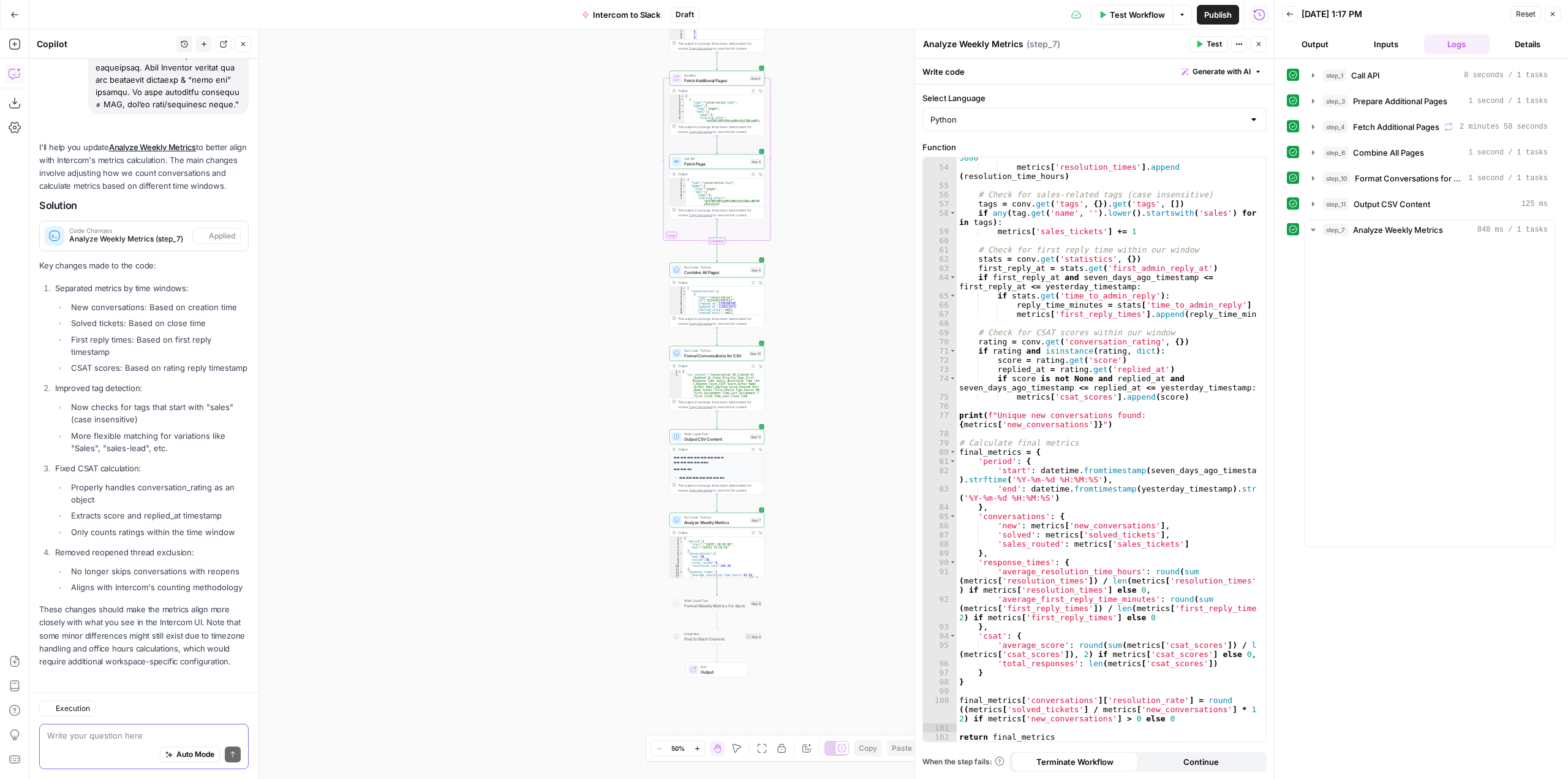
scroll to position [1331, 0]
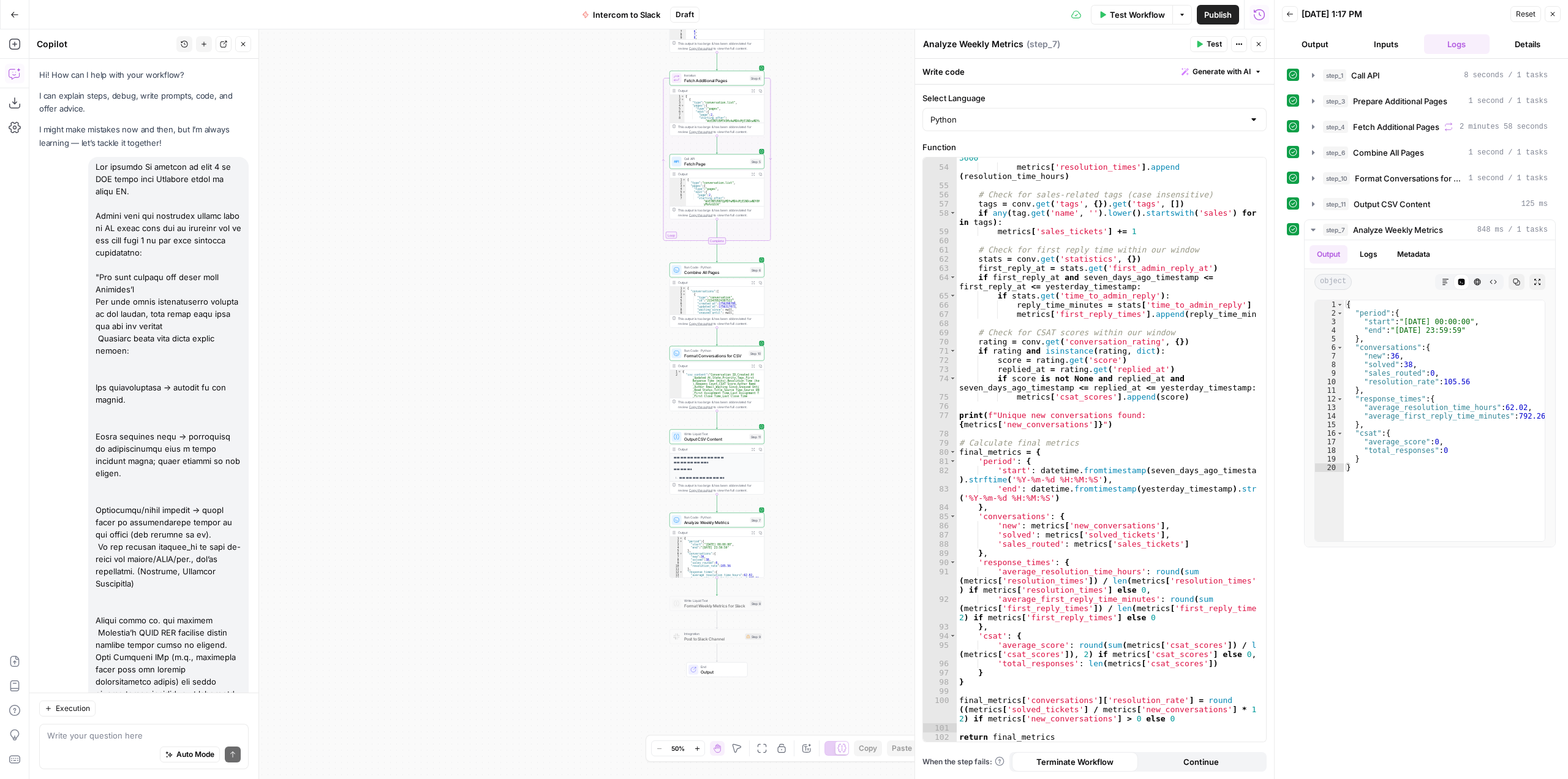
scroll to position [556, 0]
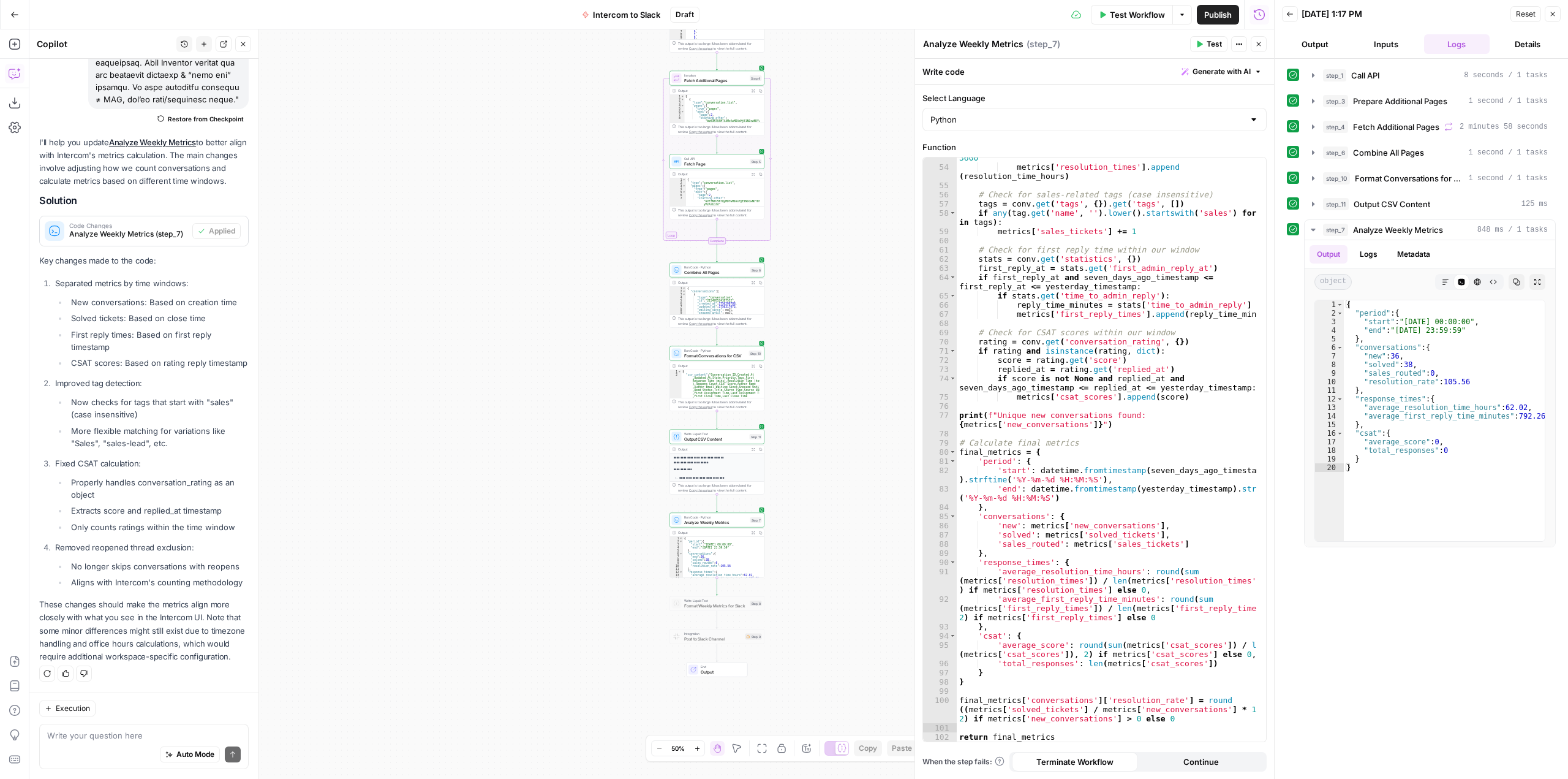
click at [1019, 464] on div "resolution_time_hours = stats [ 'time_to_last_close' ] / 3600 metrics [ 'resolu…" at bounding box center [1107, 450] width 300 height 612
type textarea "**********"
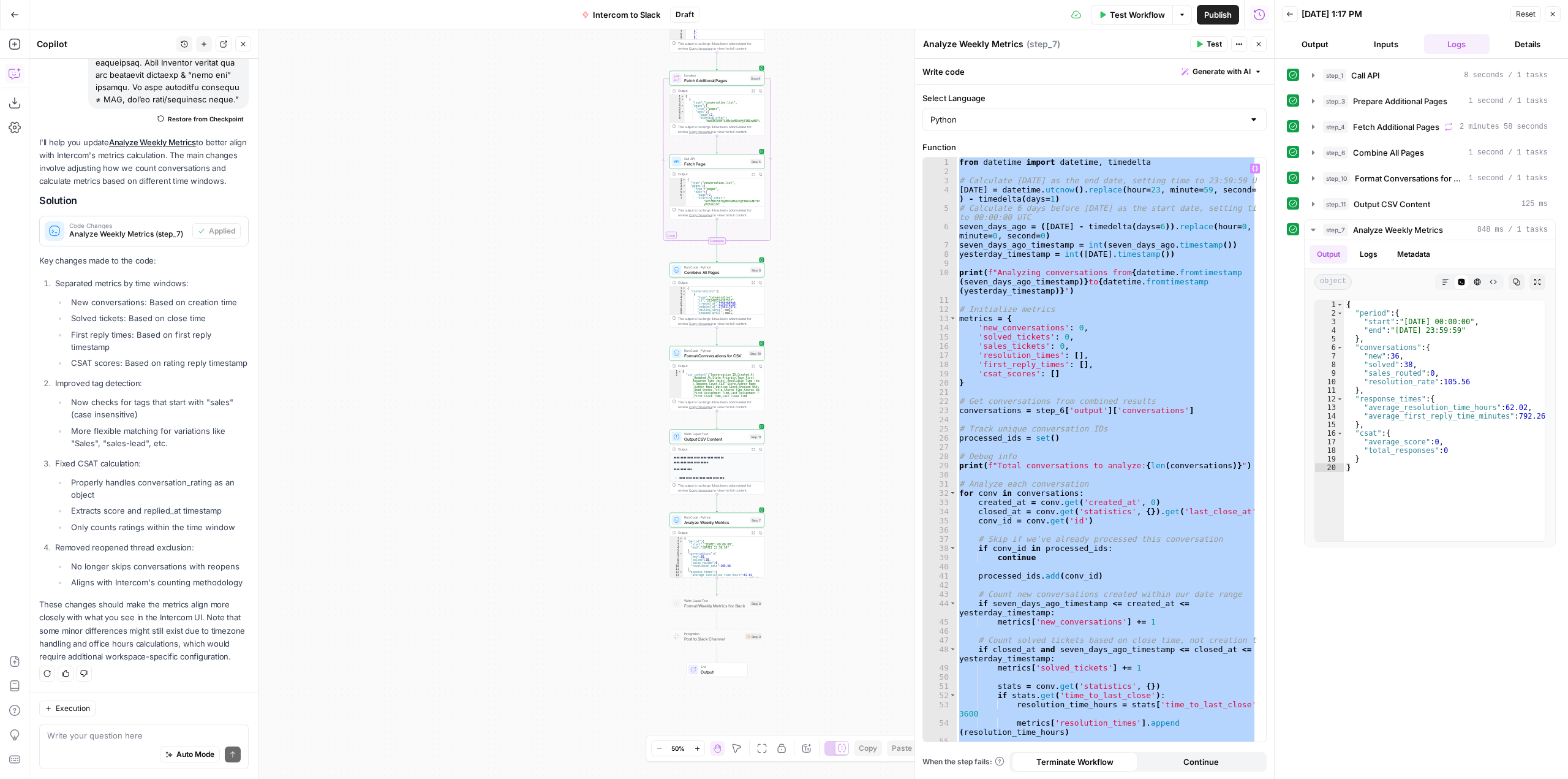
scroll to position [0, 0]
